Goal: Task Accomplishment & Management: Understand process/instructions

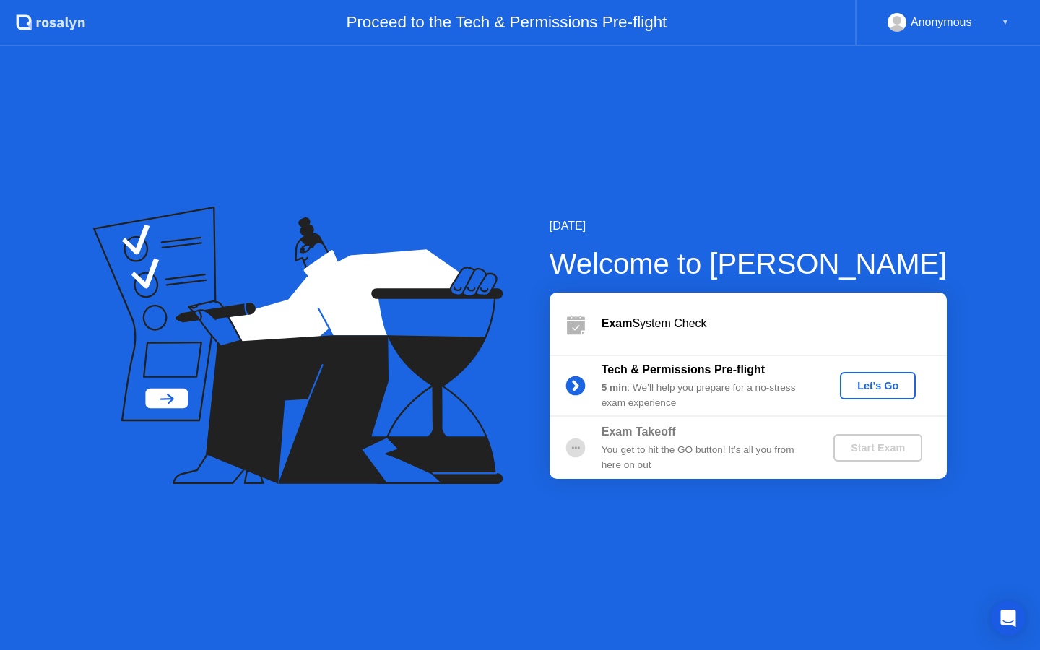
click at [886, 385] on div "Let's Go" at bounding box center [877, 386] width 64 height 12
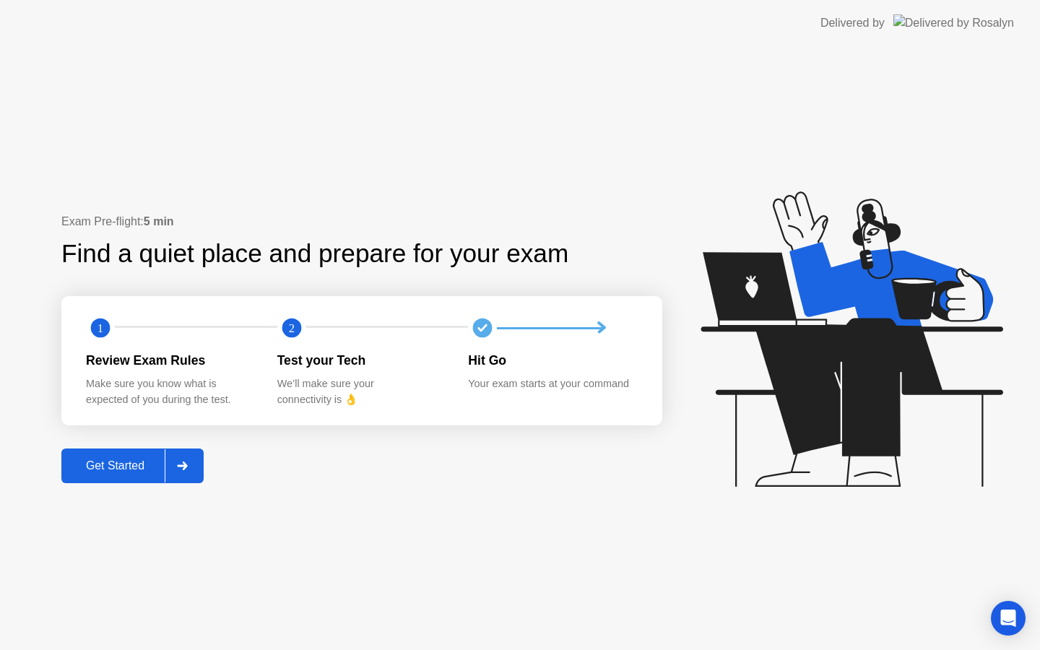
click at [111, 463] on div "Get Started" at bounding box center [115, 465] width 99 height 13
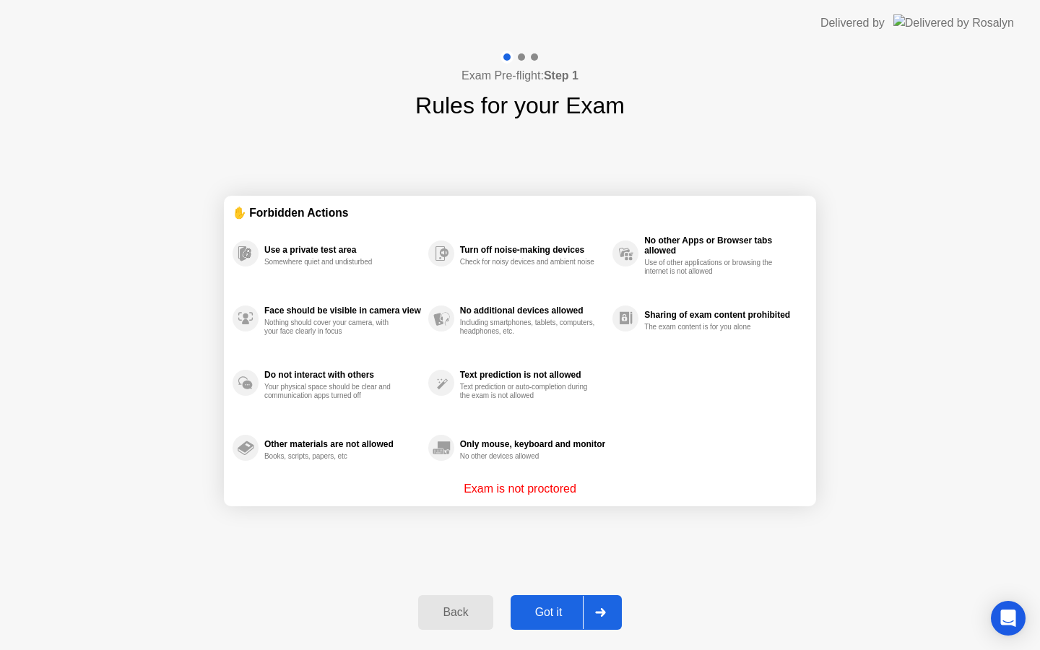
click at [555, 609] on div "Got it" at bounding box center [549, 612] width 68 height 13
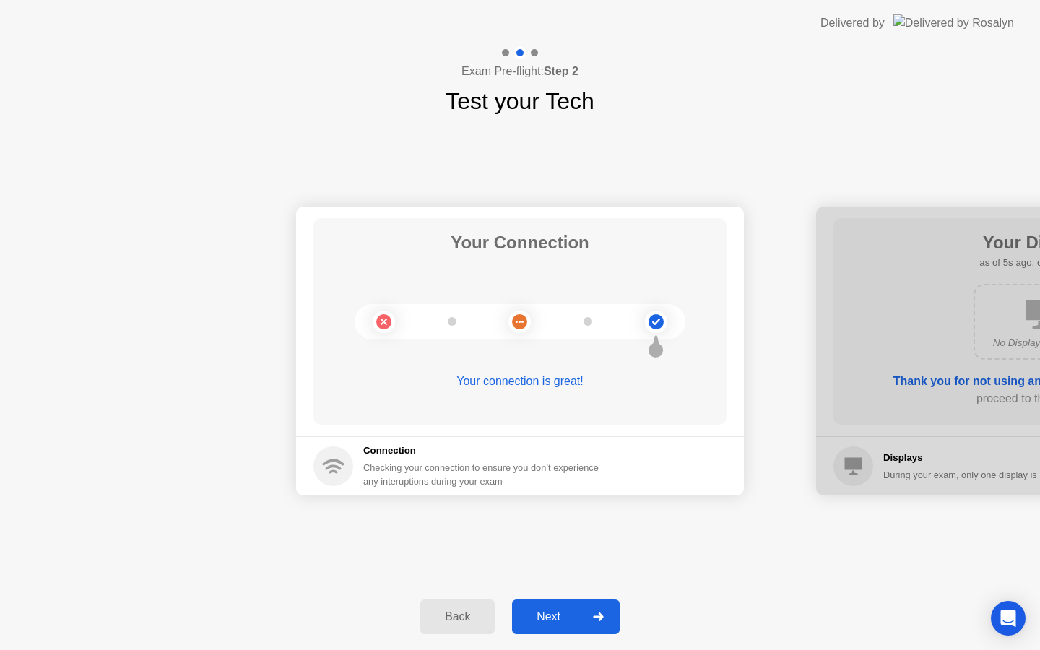
click at [558, 614] on div "Next" at bounding box center [548, 616] width 64 height 13
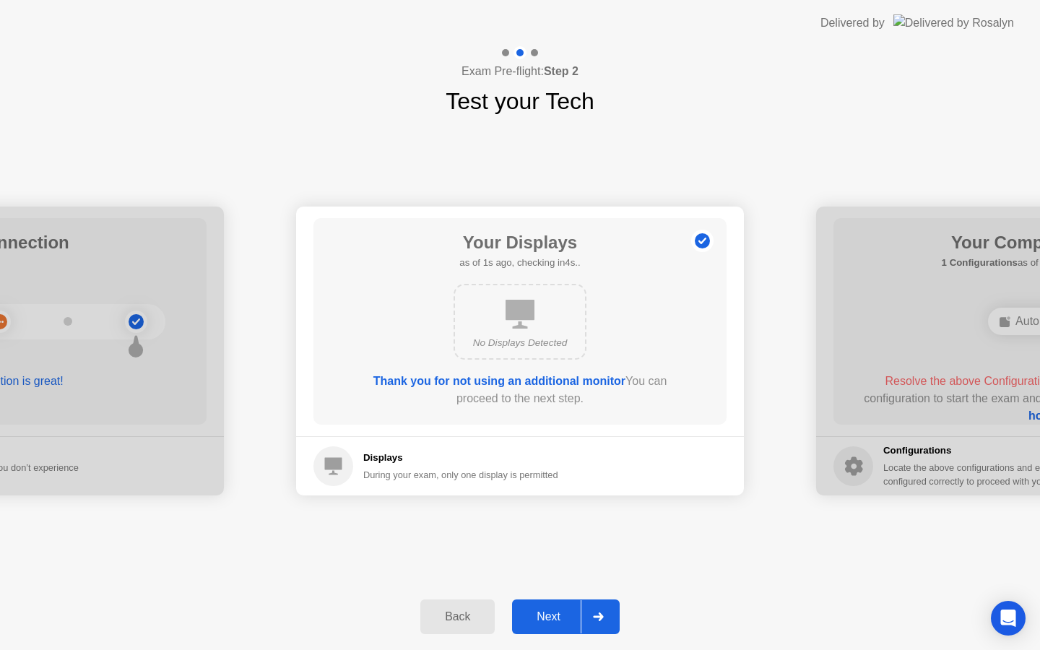
click at [558, 614] on div "Next" at bounding box center [548, 616] width 64 height 13
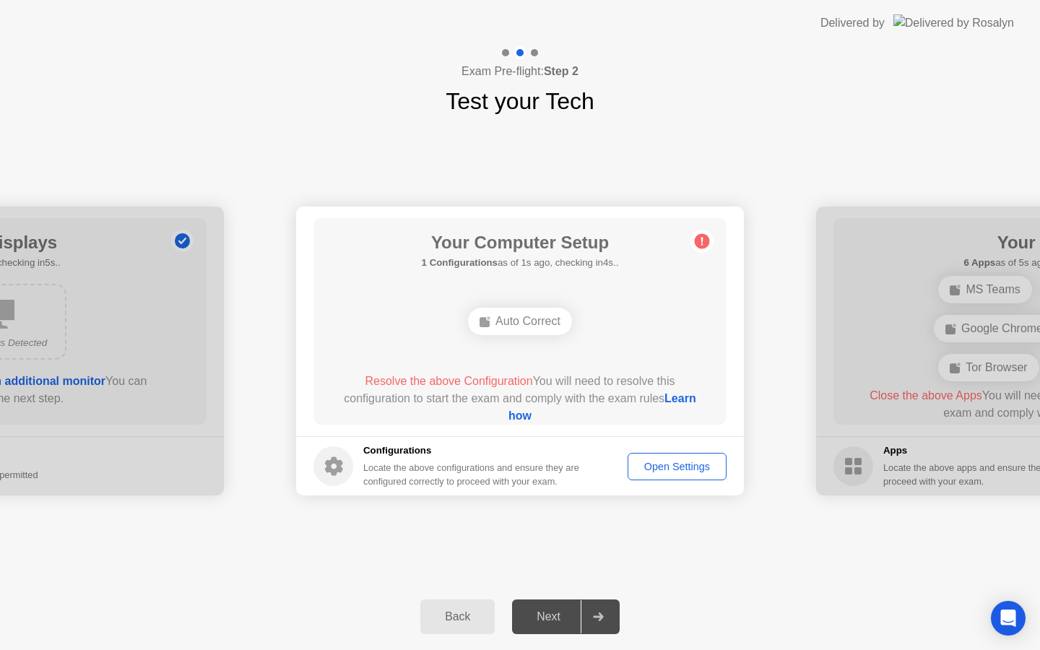
click at [510, 414] on link "Learn how" at bounding box center [602, 407] width 188 height 30
click at [660, 466] on div "Open Settings" at bounding box center [676, 467] width 89 height 12
click at [549, 613] on div "Next" at bounding box center [548, 616] width 64 height 13
click at [512, 418] on link "Learn how" at bounding box center [602, 407] width 188 height 30
click at [678, 461] on div "Open Settings" at bounding box center [676, 467] width 89 height 12
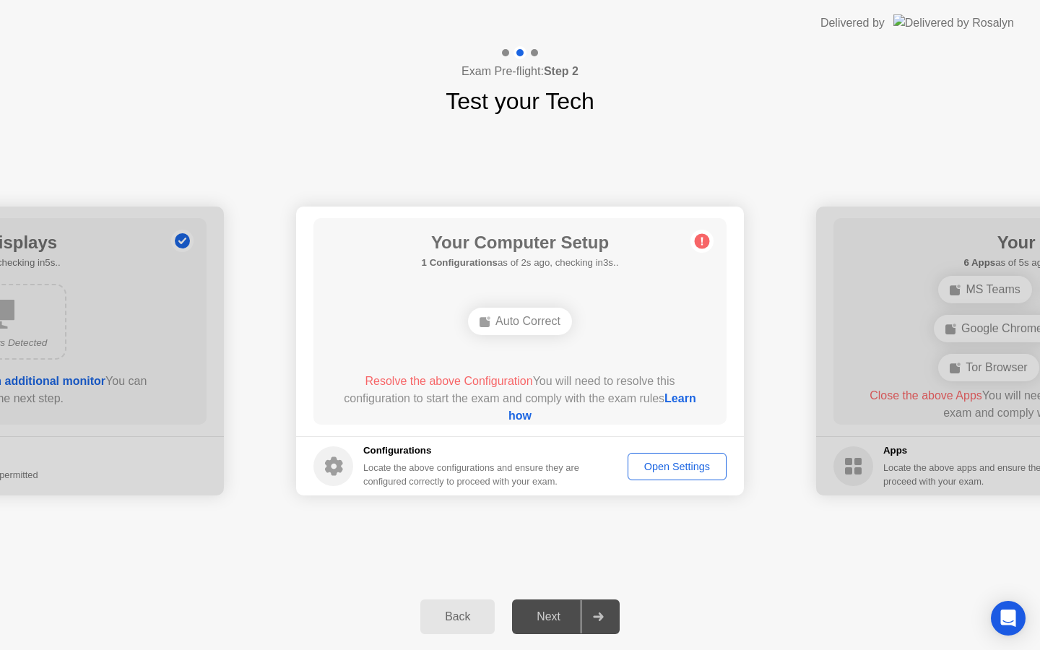
click at [505, 323] on div "Auto Correct" at bounding box center [520, 321] width 104 height 27
click at [671, 454] on button "Open Settings" at bounding box center [676, 466] width 99 height 27
click at [686, 468] on div "Open Settings" at bounding box center [676, 467] width 89 height 12
click at [402, 469] on div "Locate the above configurations and ensure they are configured correctly to pro…" at bounding box center [472, 474] width 219 height 27
click at [556, 615] on div "Next" at bounding box center [548, 616] width 64 height 13
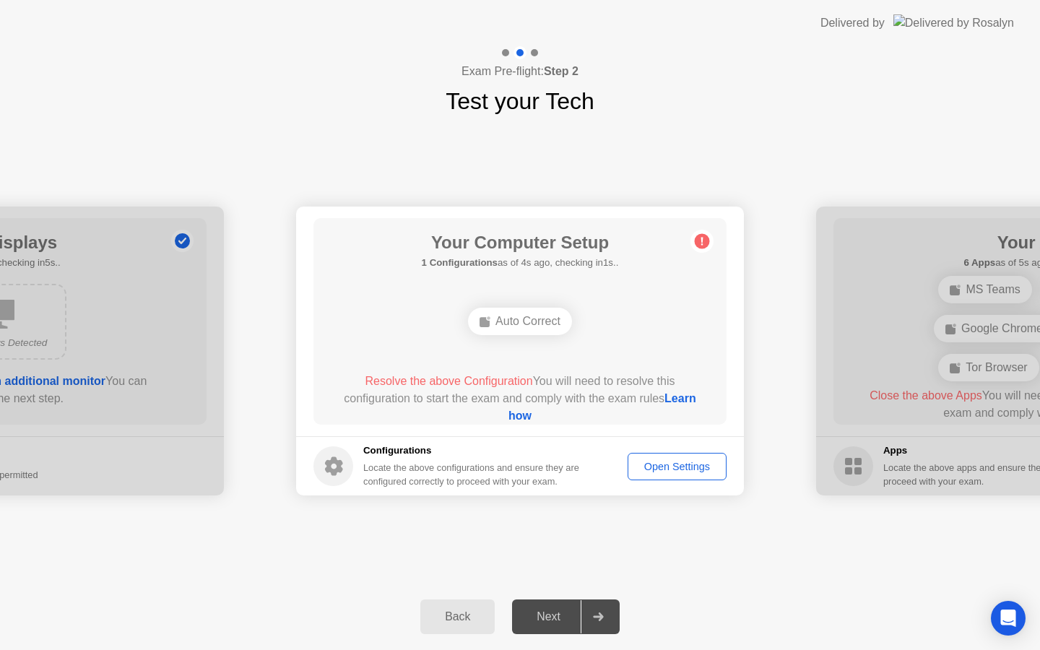
click at [599, 614] on icon at bounding box center [598, 616] width 11 height 9
click at [509, 318] on div "Auto Correct" at bounding box center [520, 321] width 104 height 27
click at [663, 463] on div "Open Settings" at bounding box center [676, 467] width 89 height 12
click at [546, 611] on div "Next" at bounding box center [548, 616] width 64 height 13
click at [517, 325] on div "Auto Correct" at bounding box center [520, 321] width 104 height 27
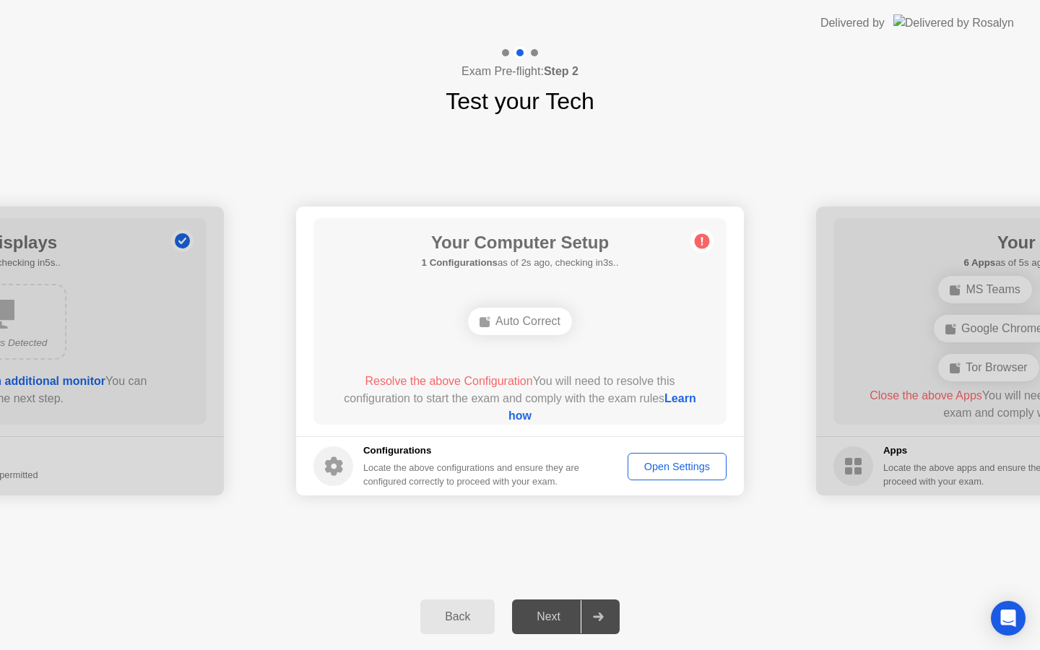
click at [489, 379] on span "Resolve the above Configuration" at bounding box center [448, 381] width 167 height 12
click at [509, 416] on link "Learn how" at bounding box center [602, 407] width 188 height 30
click at [672, 469] on div "Open Settings" at bounding box center [676, 467] width 89 height 12
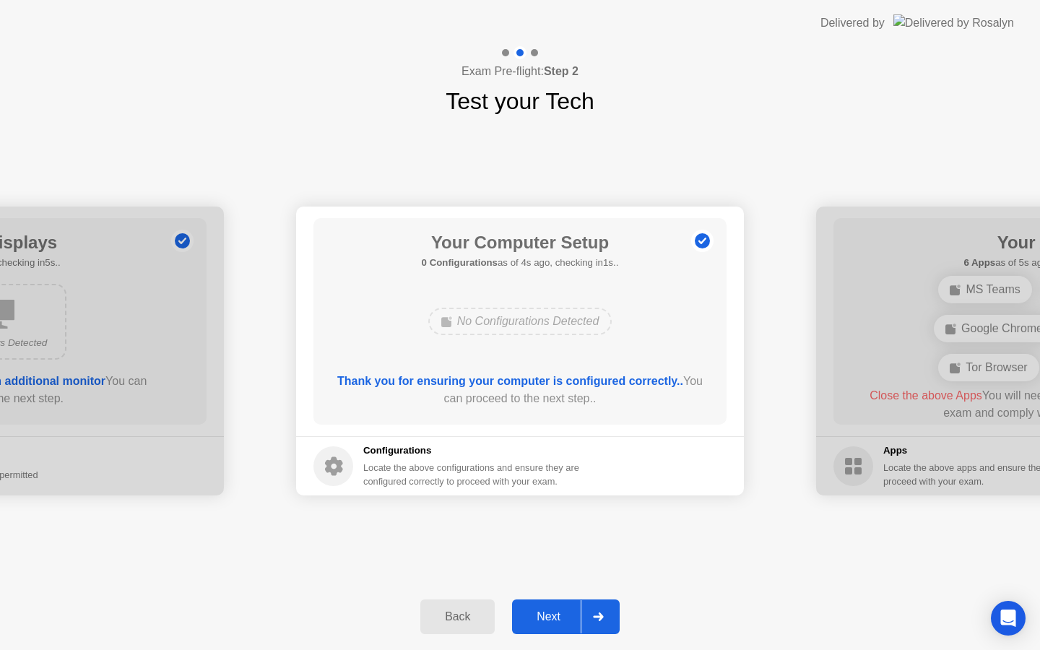
click at [554, 617] on div "Next" at bounding box center [548, 616] width 64 height 13
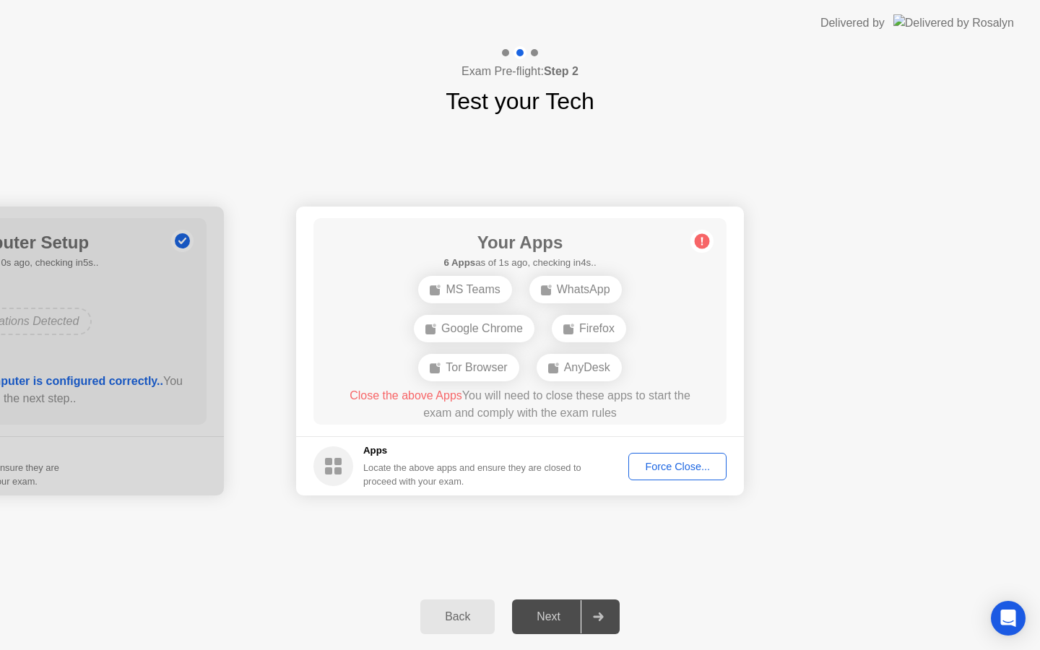
click at [386, 396] on span "Close the above Apps" at bounding box center [405, 395] width 113 height 12
click at [669, 466] on div "Force Close..." at bounding box center [677, 467] width 88 height 12
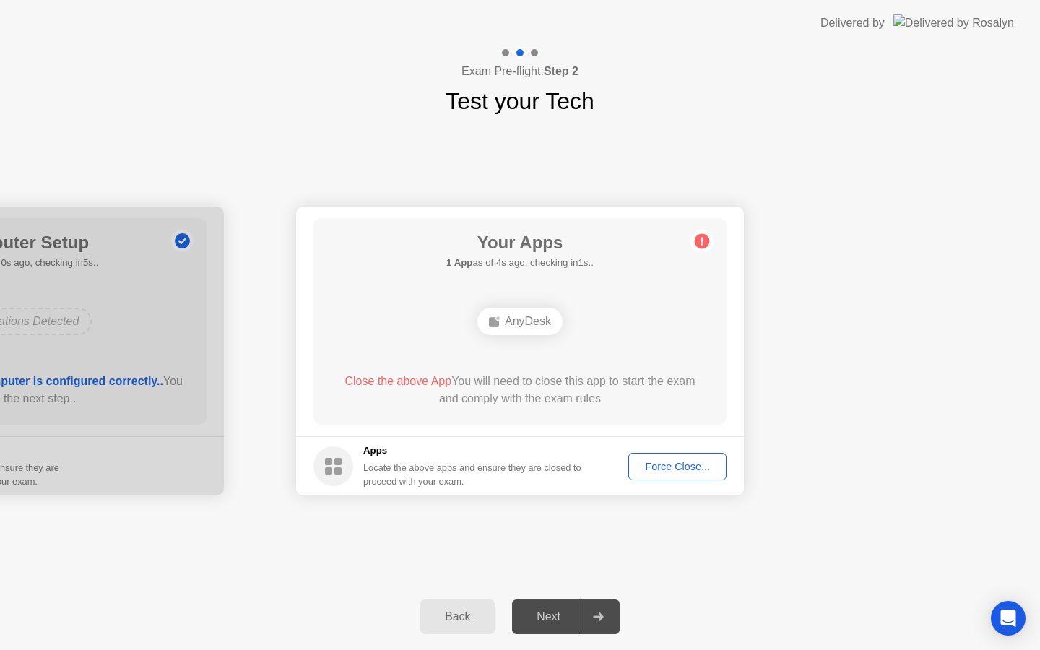
click at [669, 466] on div "Force Close..." at bounding box center [677, 467] width 88 height 12
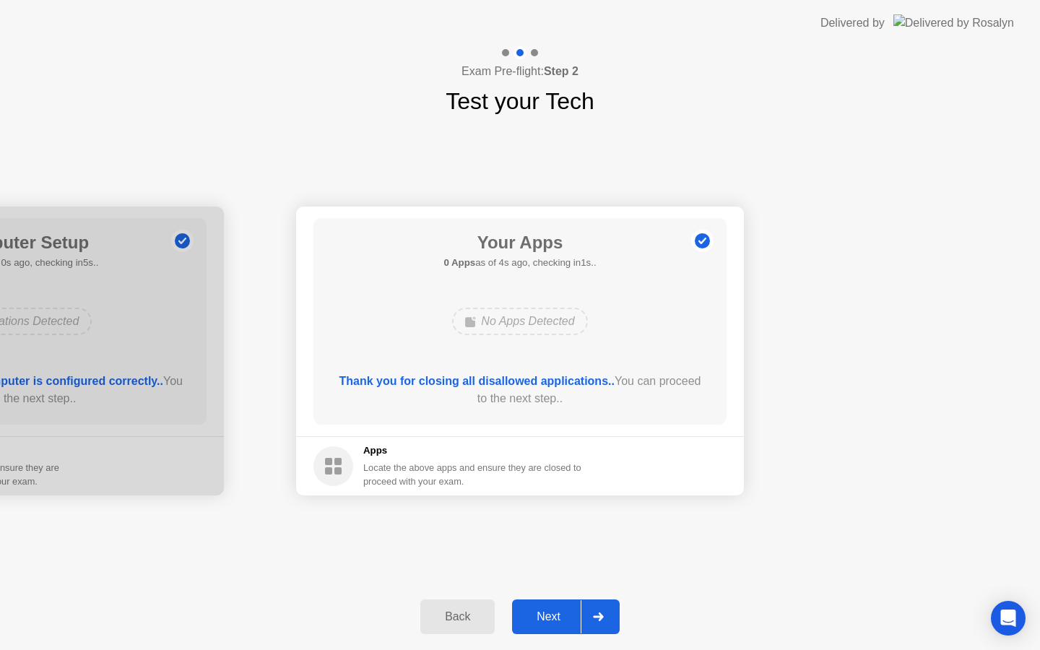
click at [549, 614] on div "Next" at bounding box center [548, 616] width 64 height 13
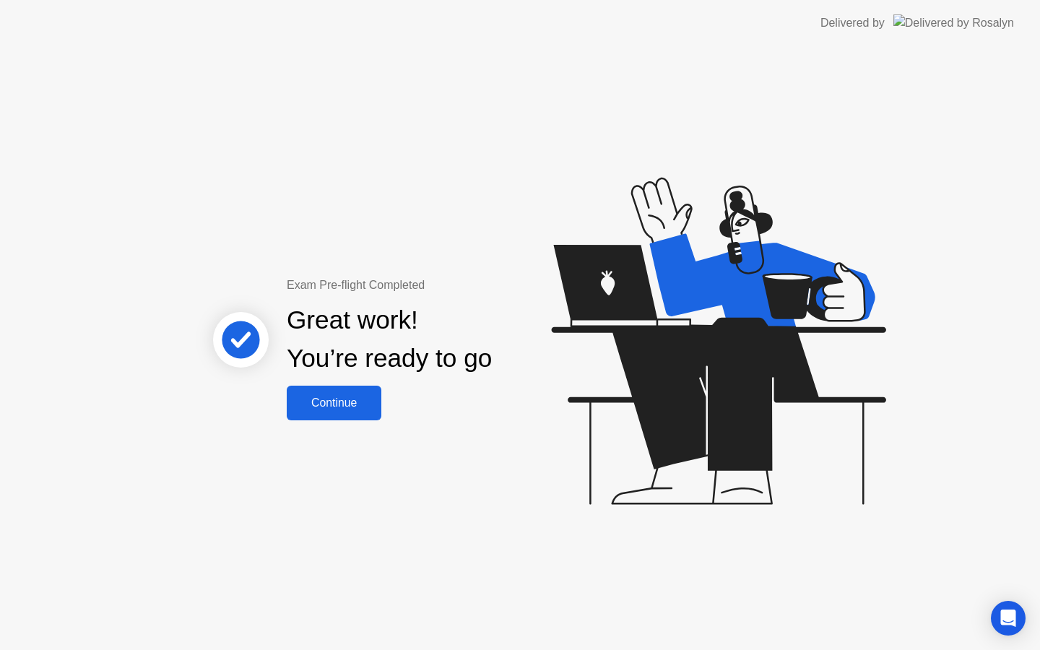
click at [346, 402] on div "Continue" at bounding box center [334, 402] width 86 height 13
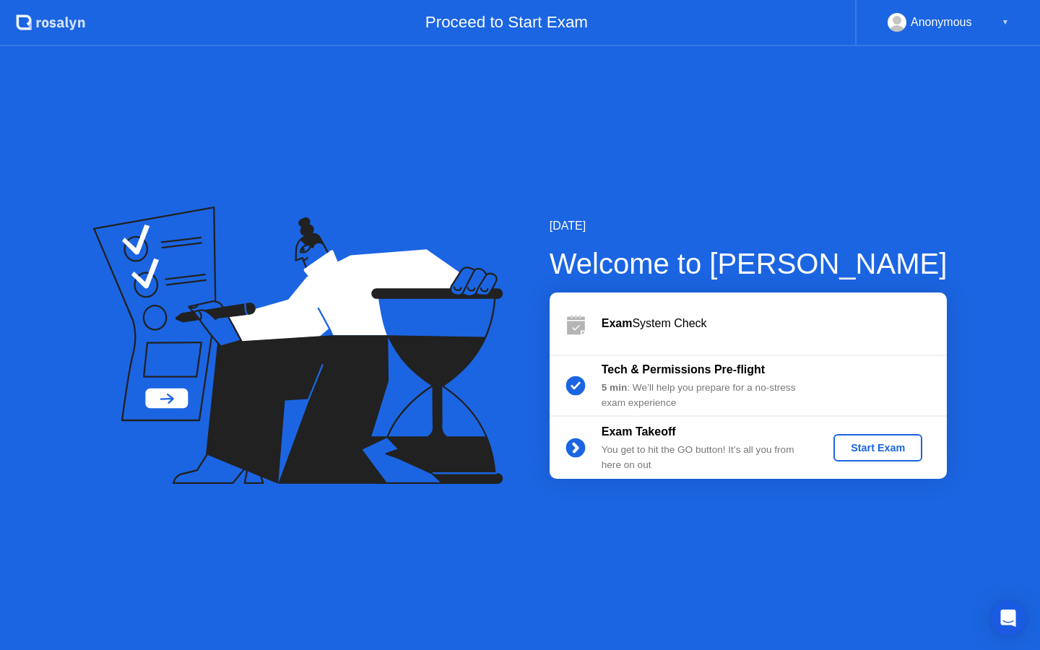
click at [872, 450] on div "Start Exam" at bounding box center [877, 448] width 77 height 12
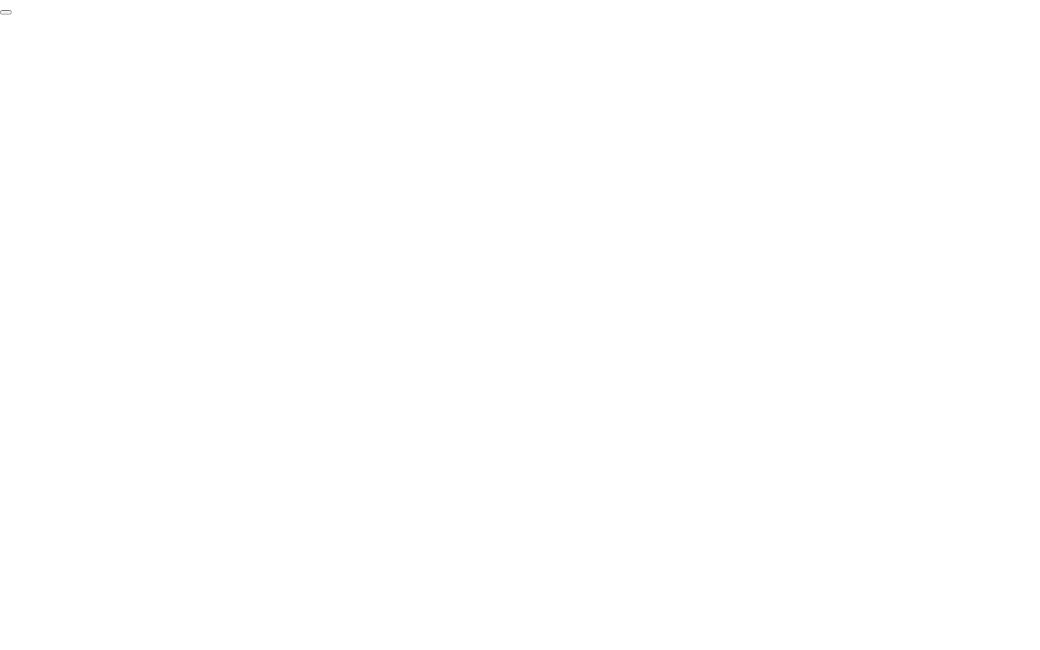
click div "End Proctoring Session"
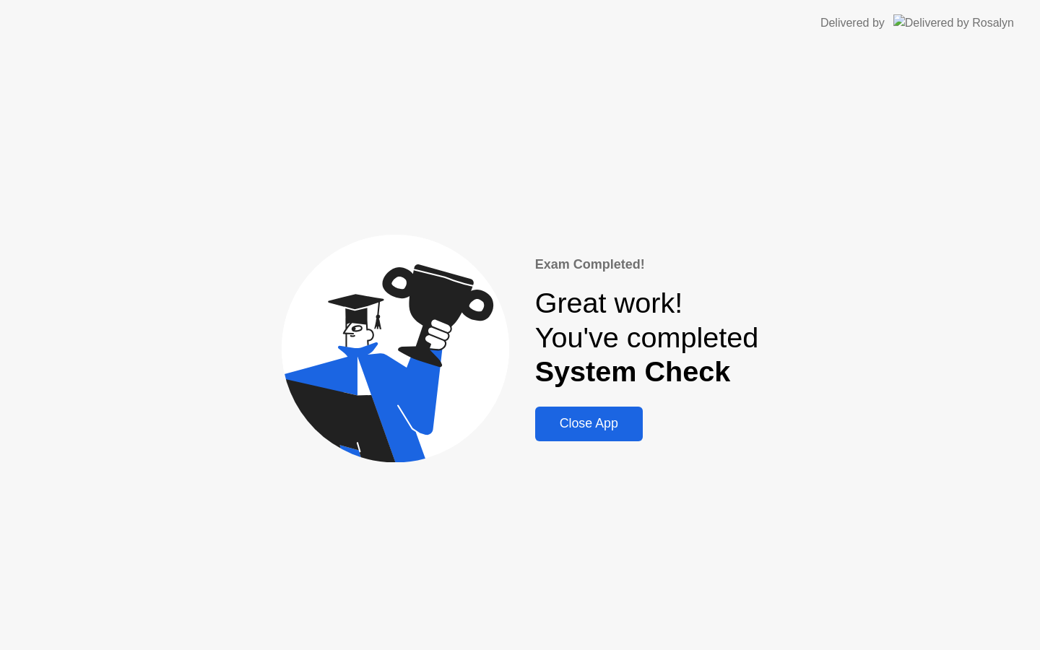
click at [573, 423] on div "Close App" at bounding box center [588, 423] width 99 height 15
